Goal: Transaction & Acquisition: Book appointment/travel/reservation

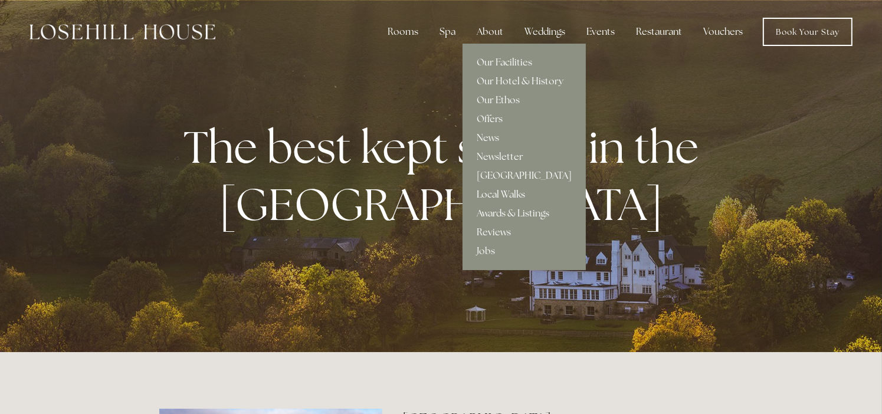
click at [495, 195] on link "Local Walks" at bounding box center [523, 194] width 123 height 19
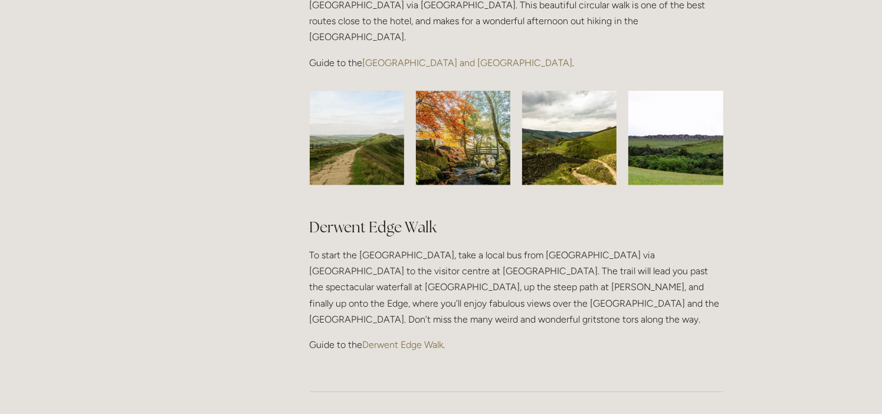
scroll to position [1096, 0]
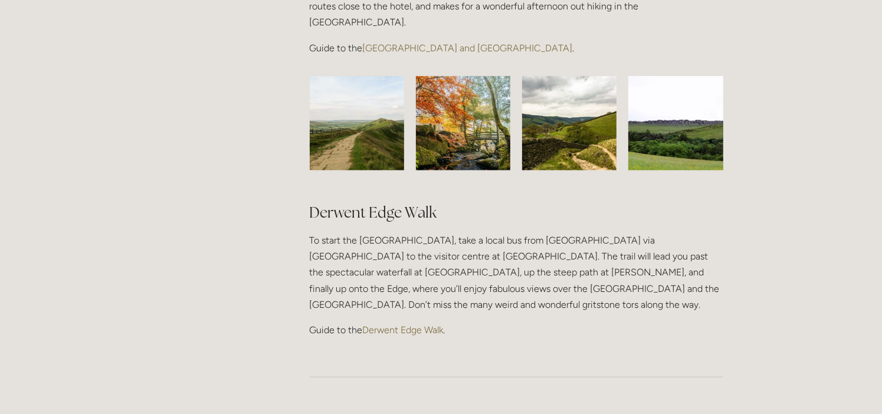
click at [458, 76] on img at bounding box center [463, 123] width 126 height 94
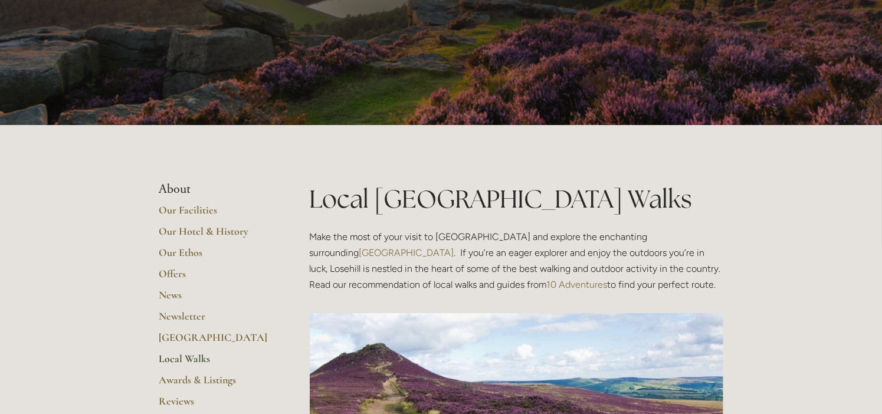
scroll to position [0, 0]
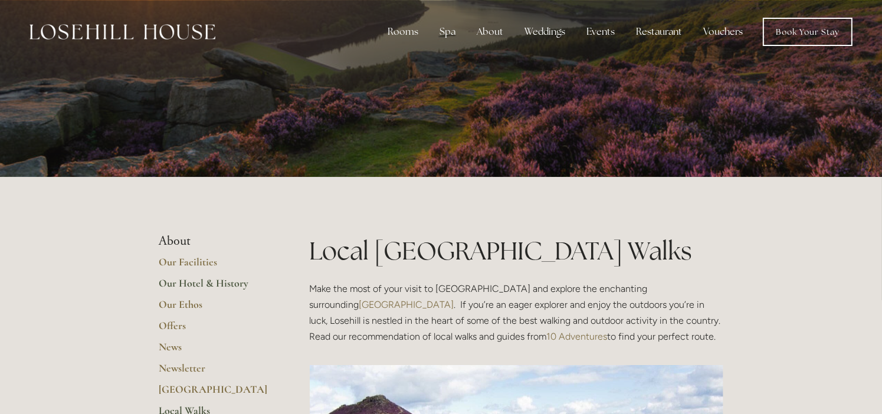
click at [184, 281] on link "Our Hotel & History" at bounding box center [215, 287] width 113 height 21
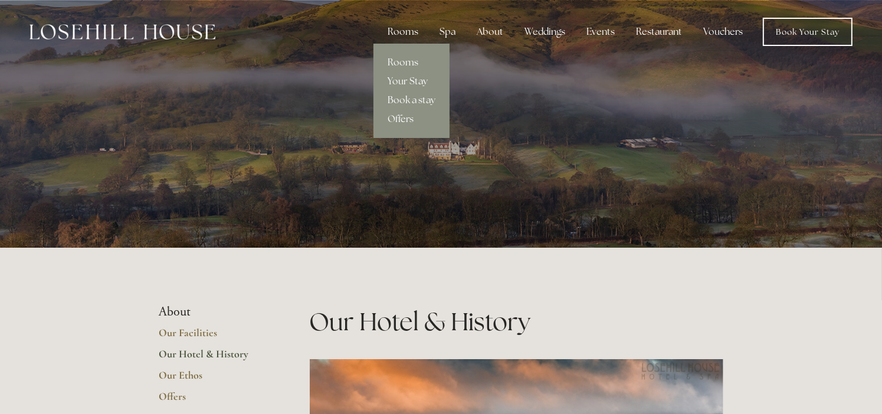
click at [406, 33] on div "Rooms" at bounding box center [403, 32] width 50 height 24
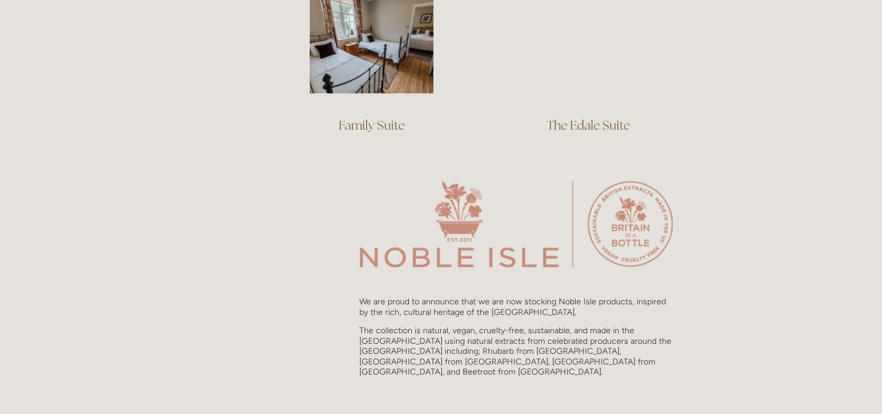
scroll to position [653, 0]
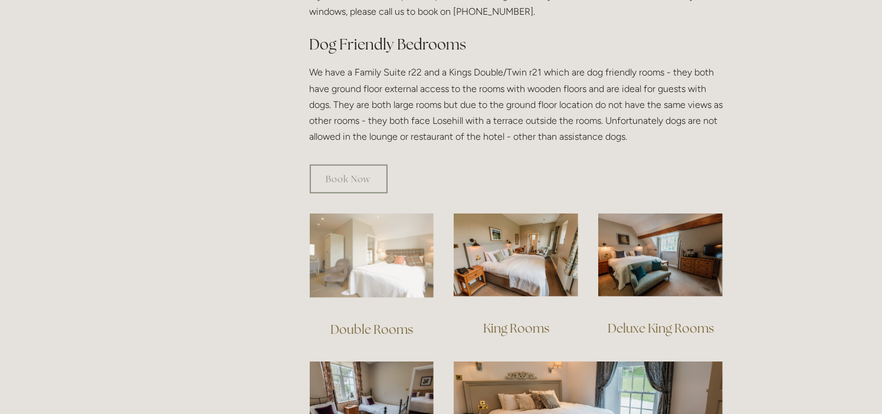
click at [373, 241] on img at bounding box center [372, 256] width 124 height 84
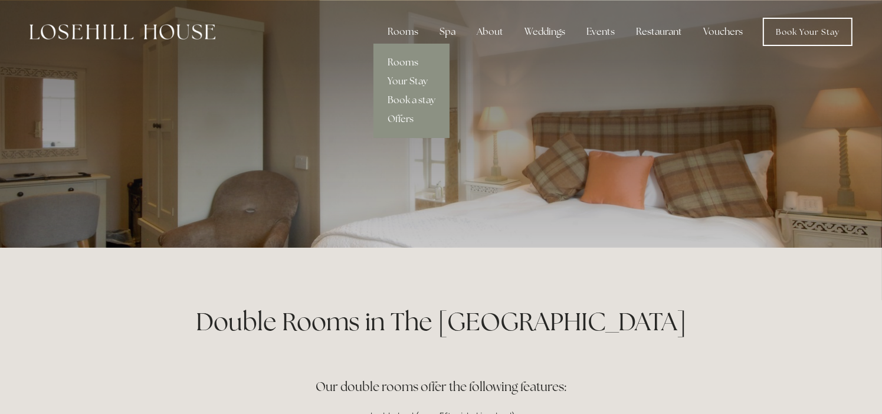
click at [402, 61] on link "Rooms" at bounding box center [411, 62] width 76 height 19
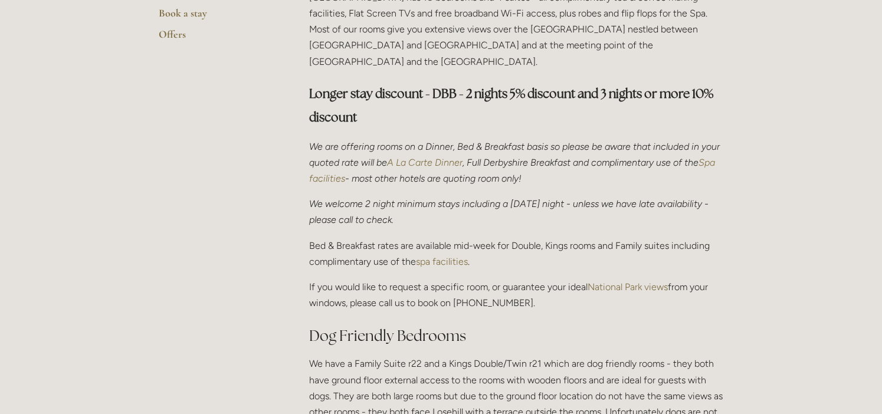
scroll to position [724, 0]
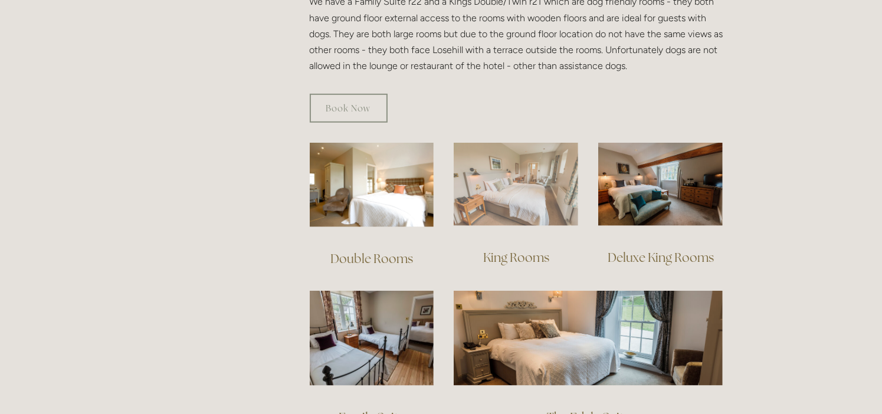
click at [524, 195] on img at bounding box center [516, 184] width 124 height 83
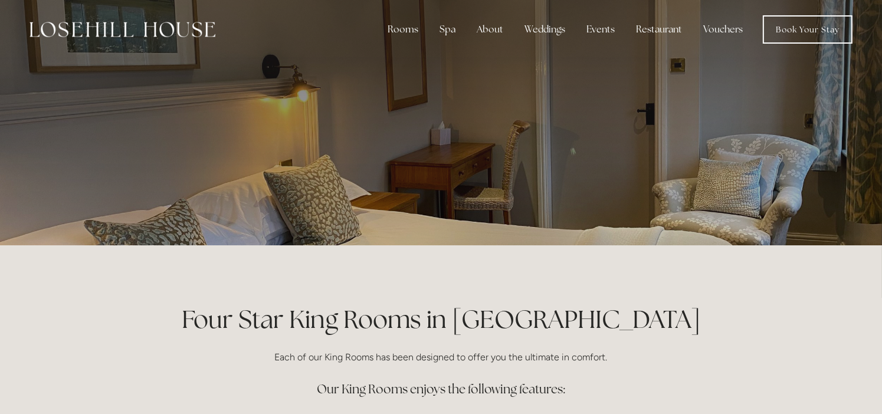
scroll to position [1, 0]
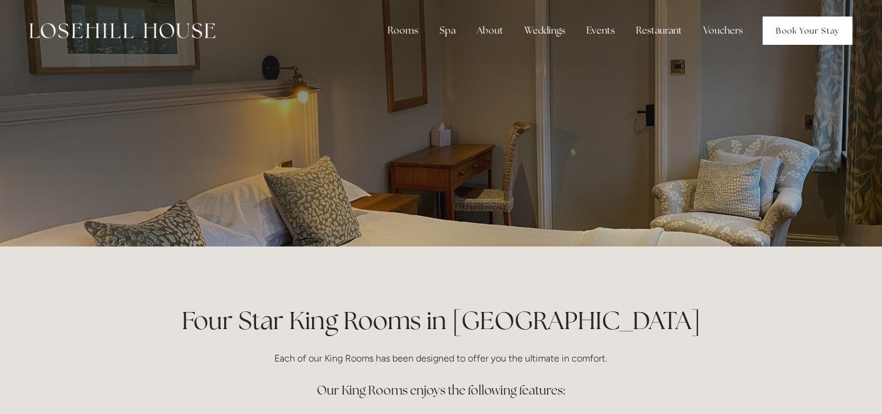
click at [800, 39] on link "Book Your Stay" at bounding box center [808, 31] width 90 height 28
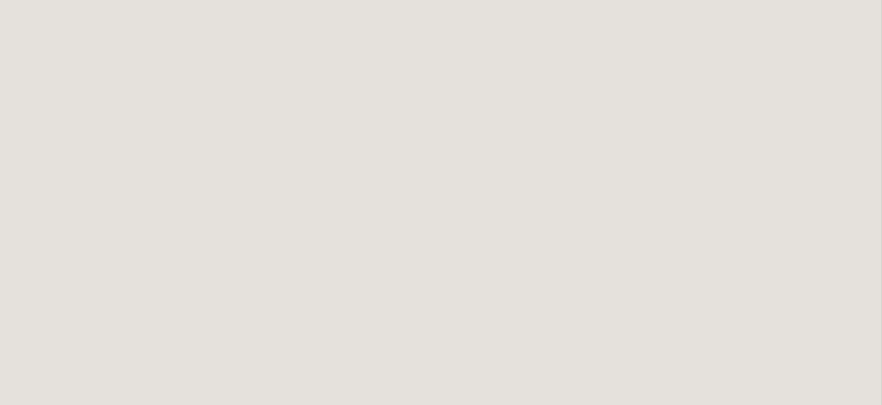
scroll to position [347, 0]
